Goal: Transaction & Acquisition: Download file/media

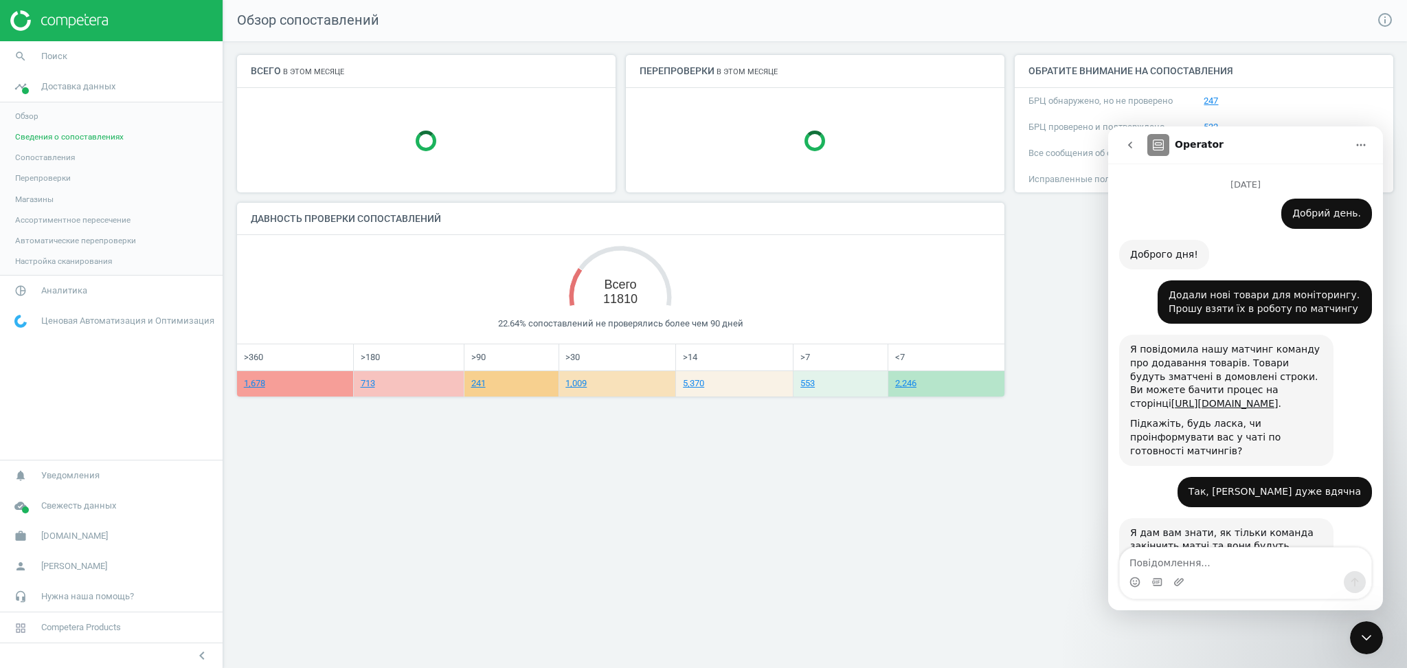
scroll to position [2, 0]
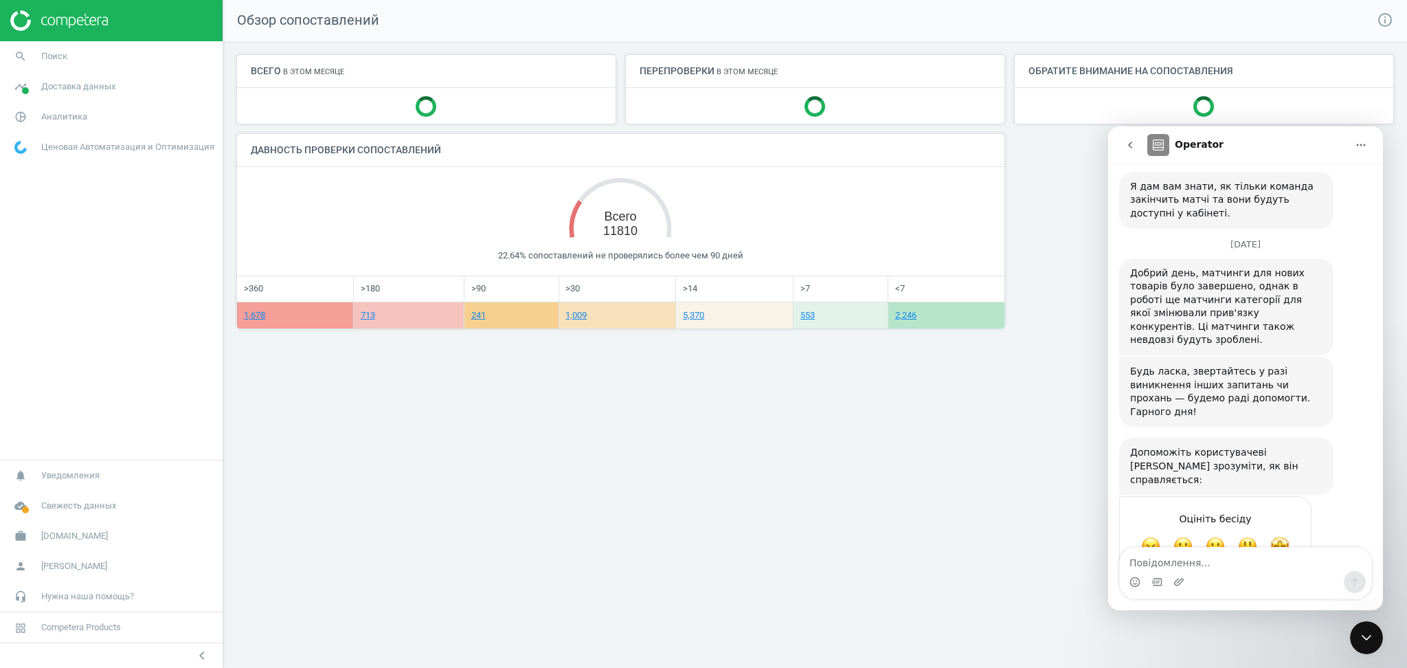
scroll to position [350, 0]
click at [58, 113] on span "Аналитика" at bounding box center [64, 117] width 46 height 12
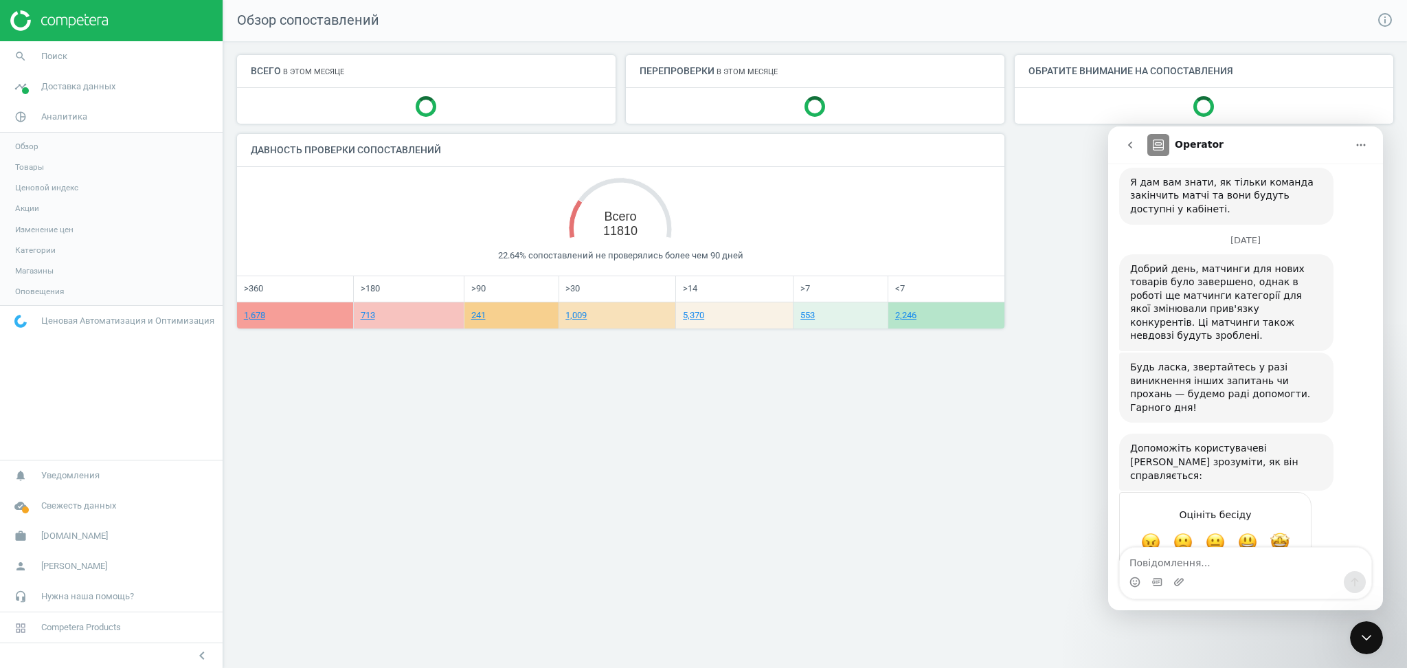
click at [26, 167] on span "Товары" at bounding box center [29, 166] width 29 height 11
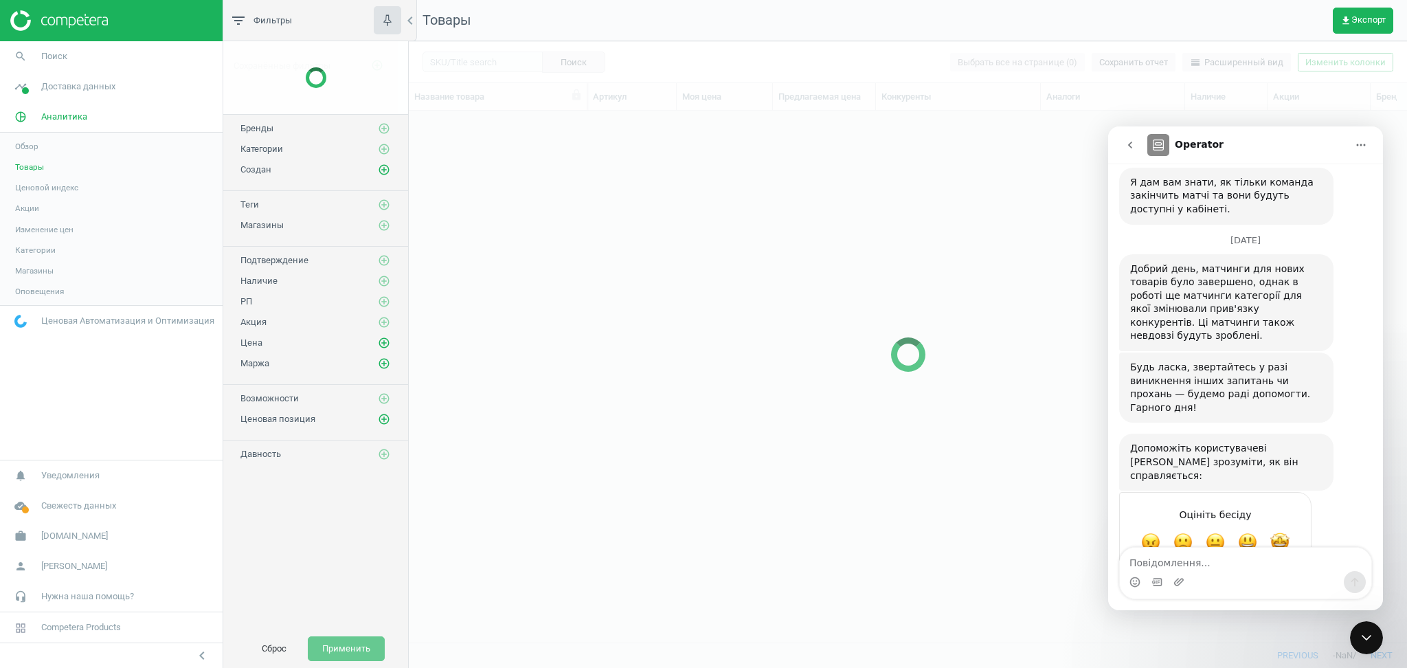
scroll to position [503, 984]
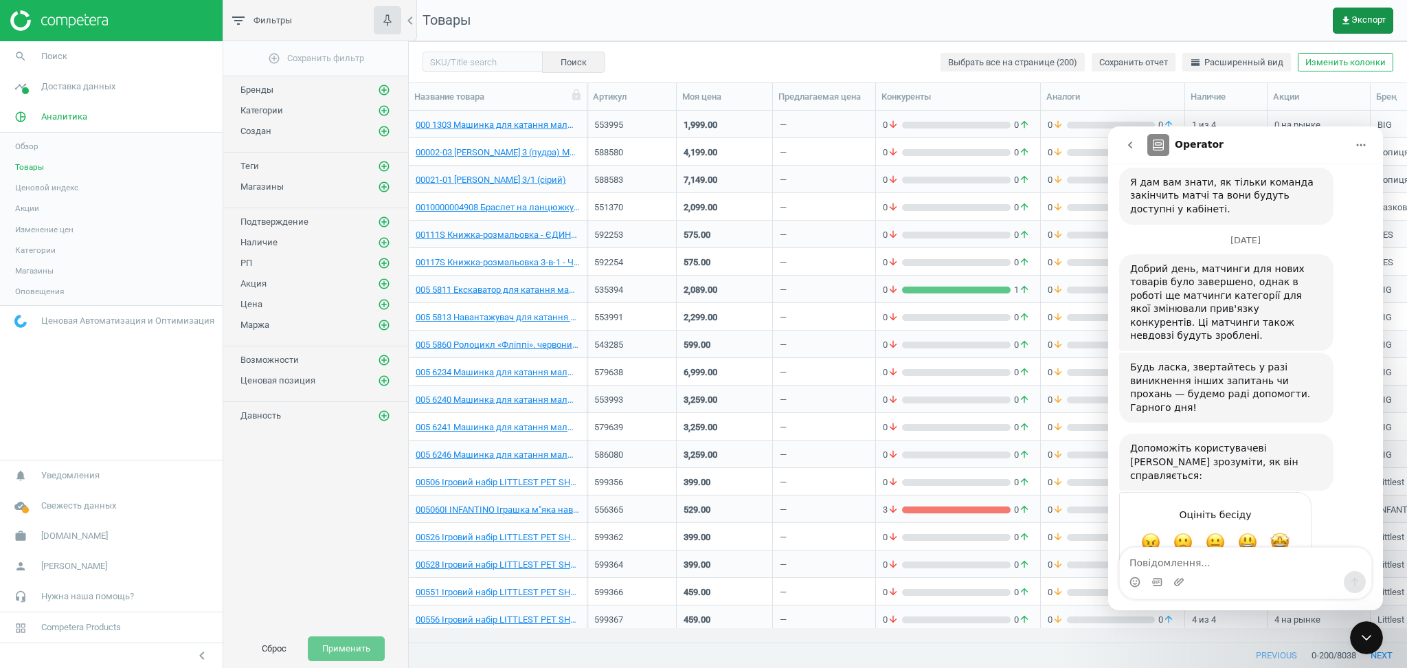
click at [1358, 19] on span "get_app Экспорт" at bounding box center [1362, 20] width 45 height 11
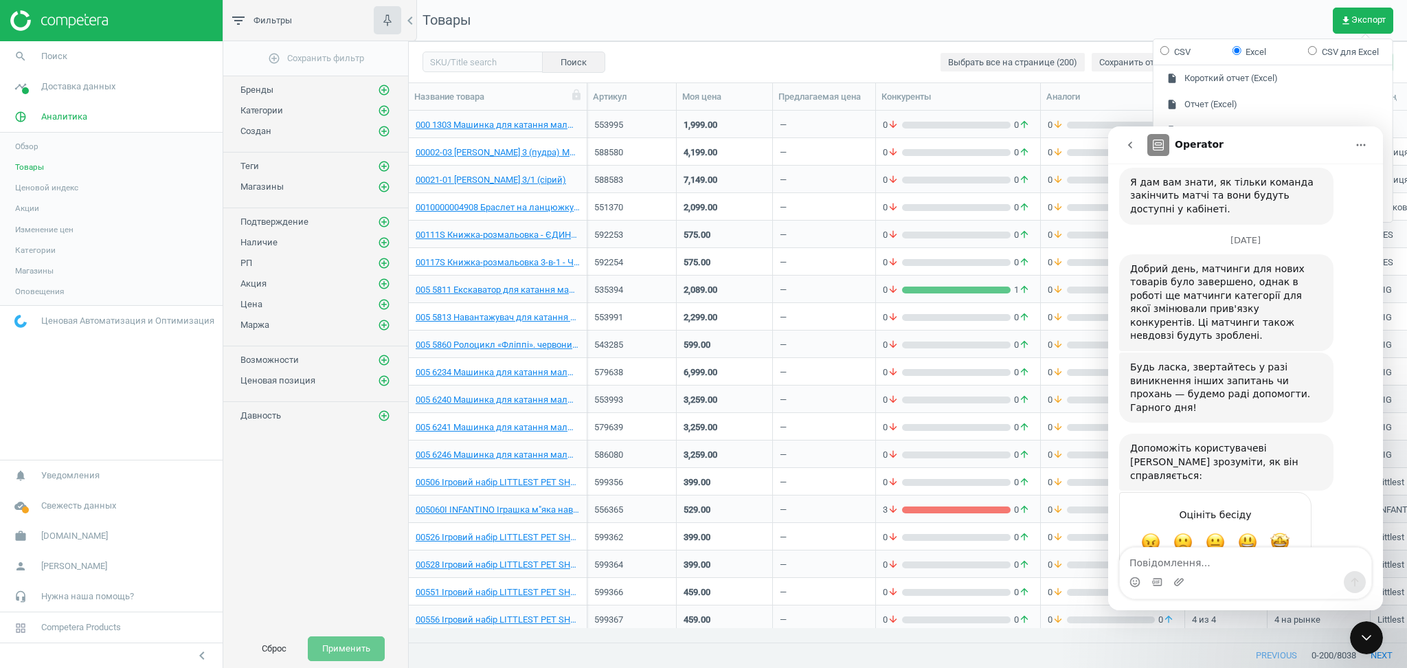
click at [1353, 145] on button "Головна" at bounding box center [1361, 145] width 26 height 26
click at [1361, 144] on icon "Головна" at bounding box center [1360, 144] width 11 height 11
click at [1358, 144] on icon "Головна" at bounding box center [1360, 144] width 11 height 11
click at [1366, 144] on icon "Головна" at bounding box center [1360, 144] width 11 height 11
click at [918, 262] on div "grid" at bounding box center [956, 262] width 109 height 7
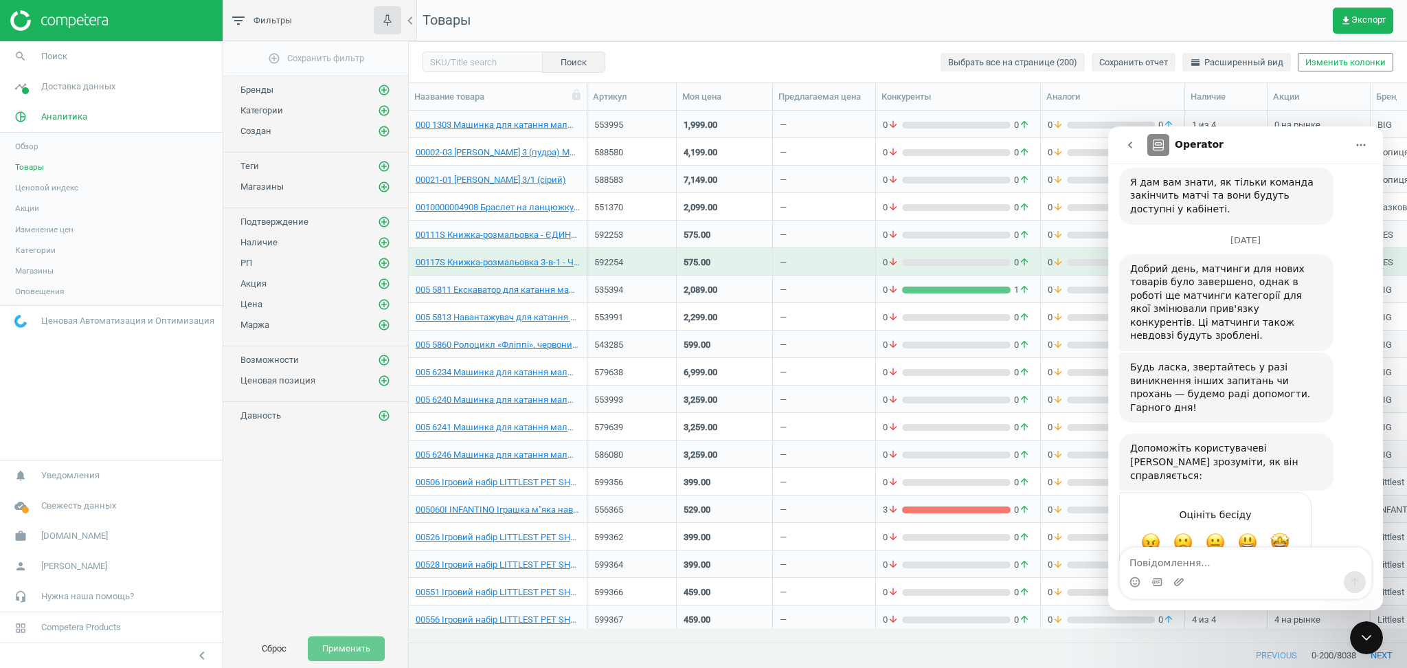
click at [1361, 631] on icon "Закрити програму для спілкування Intercom" at bounding box center [1366, 637] width 16 height 16
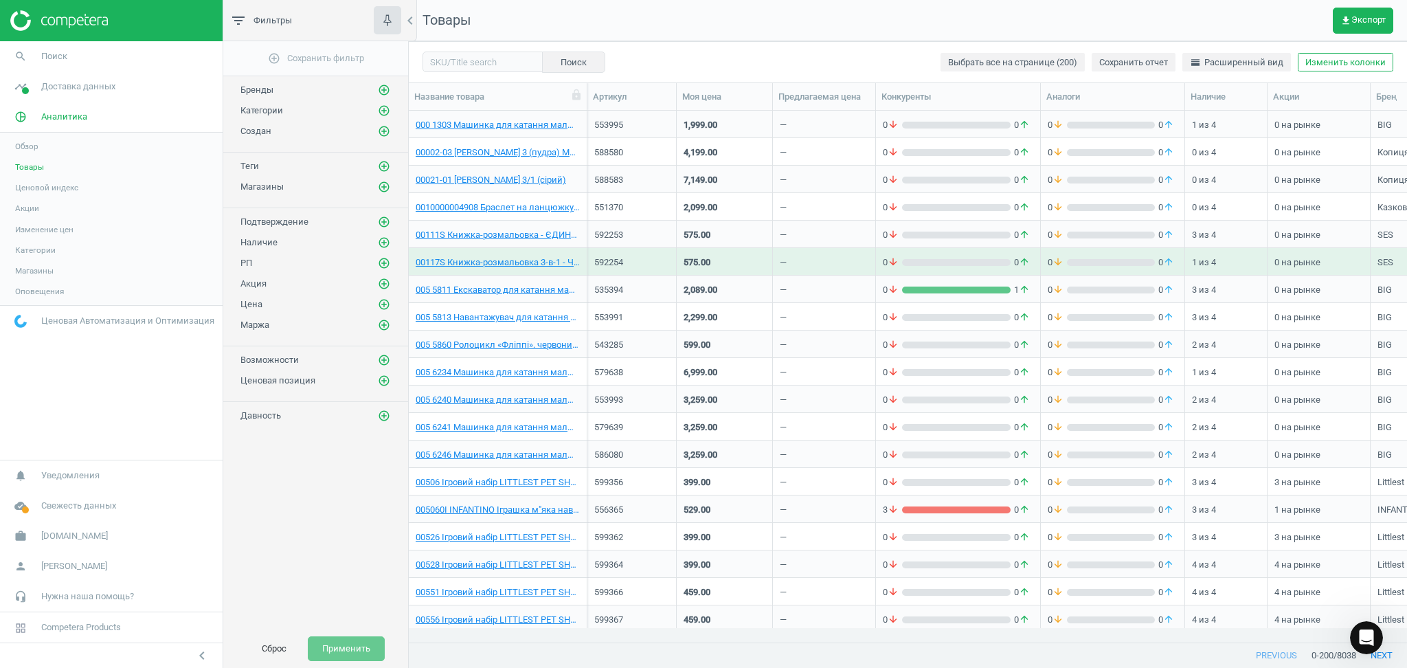
scroll to position [350, 0]
click at [1359, 21] on span "get_app Экспорт" at bounding box center [1362, 20] width 45 height 11
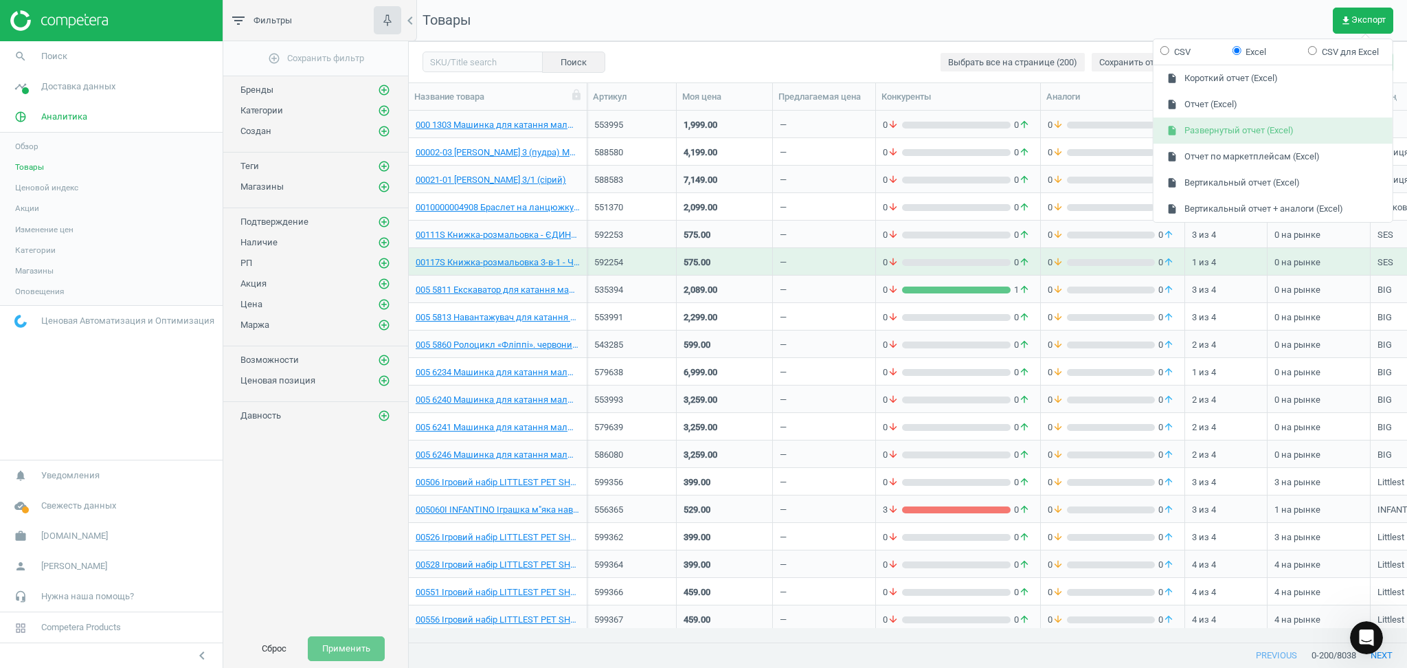
click at [1195, 132] on button "insert_drive_file Развернутый отчет (Excel)" at bounding box center [1272, 130] width 239 height 26
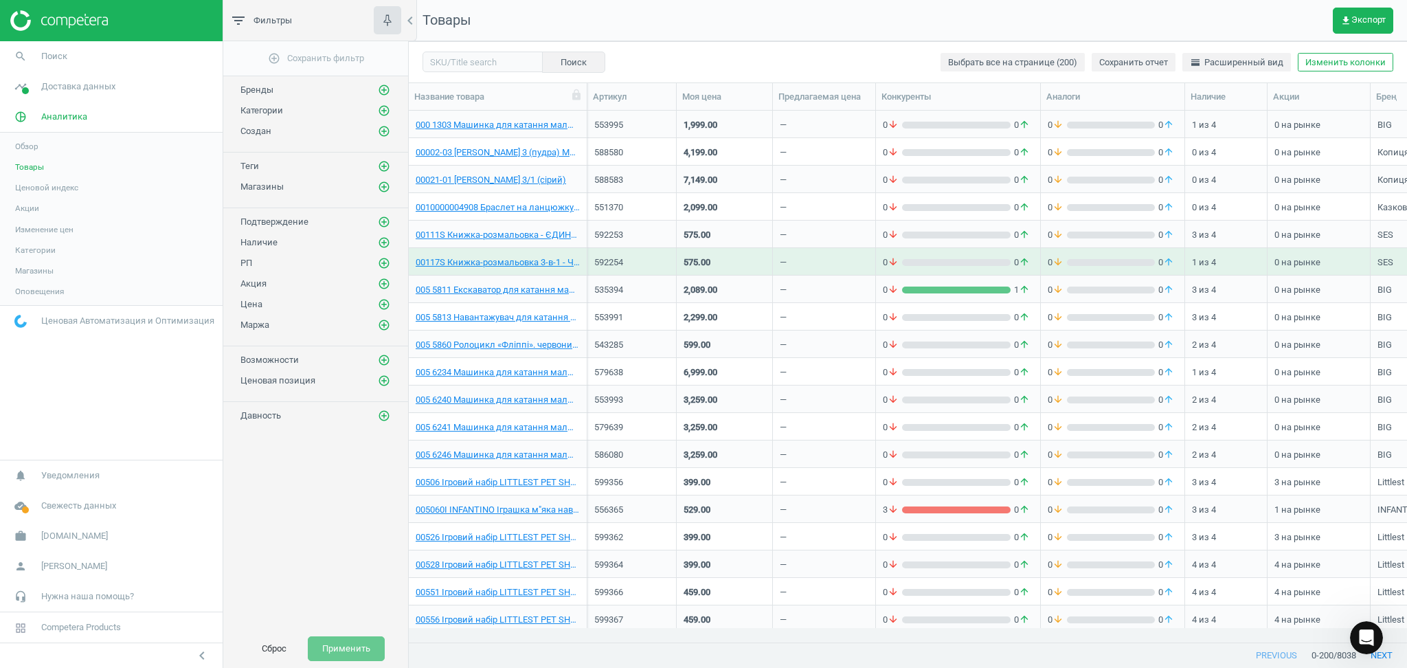
click at [1253, 30] on nav "Товары get_app Экспорт" at bounding box center [908, 20] width 998 height 41
